Goal: Information Seeking & Learning: Learn about a topic

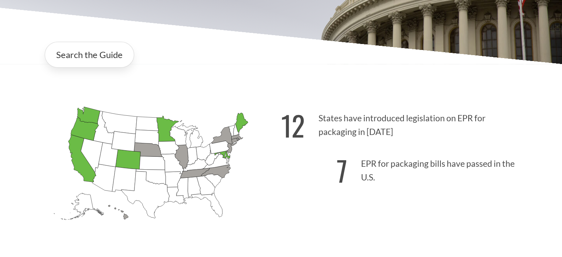
scroll to position [185, 0]
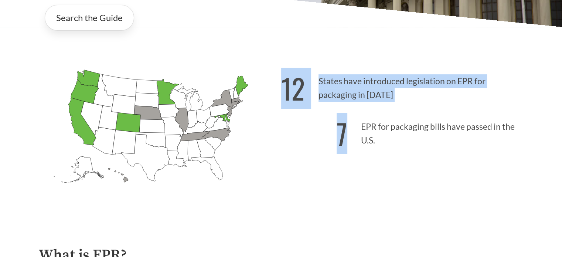
drag, startPoint x: 285, startPoint y: 97, endPoint x: 400, endPoint y: 142, distance: 122.7
click at [417, 145] on div "12 States have introduced legislation on EPR for packaging in 2025 7 EPR for pa…" at bounding box center [402, 140] width 243 height 154
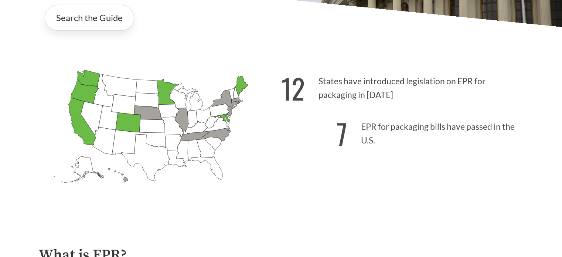
click at [371, 179] on div "12 States have introduced legislation on EPR for packaging in 2025 7 EPR for pa…" at bounding box center [402, 140] width 243 height 154
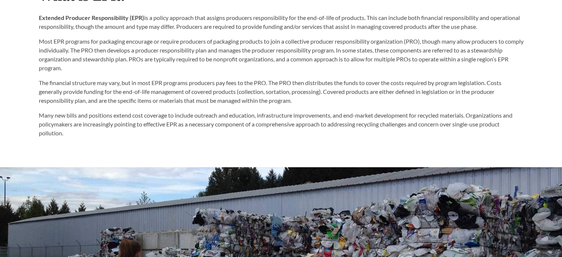
scroll to position [407, 0]
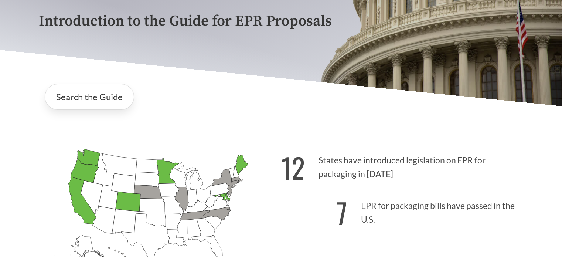
scroll to position [111, 0]
